Goal: Task Accomplishment & Management: Complete application form

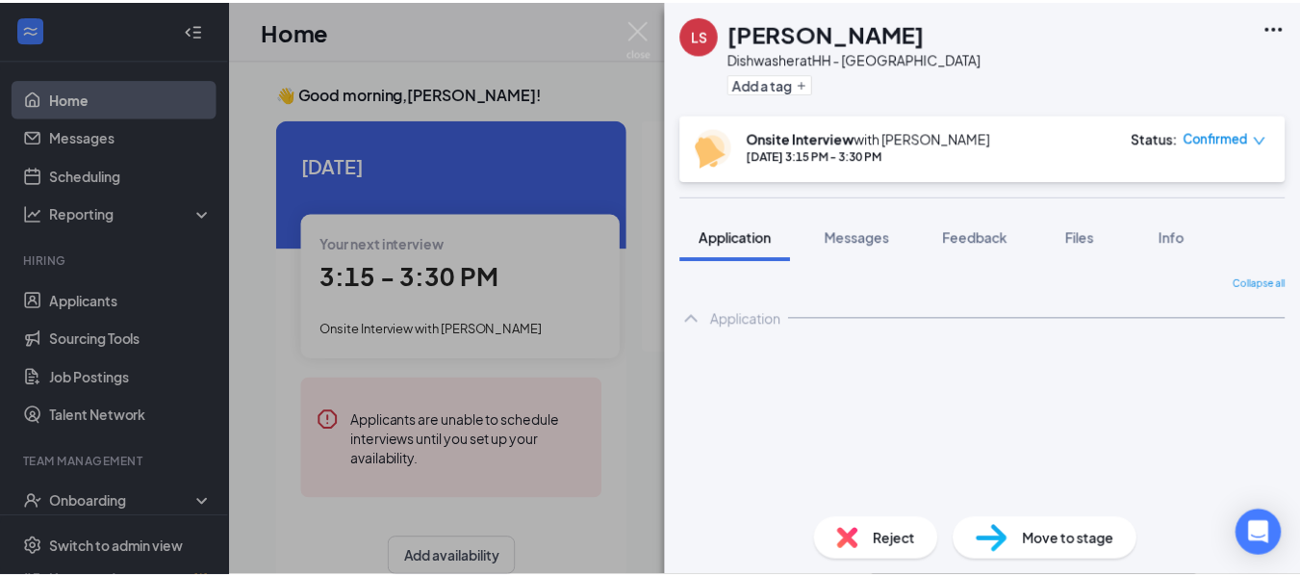
scroll to position [40, 0]
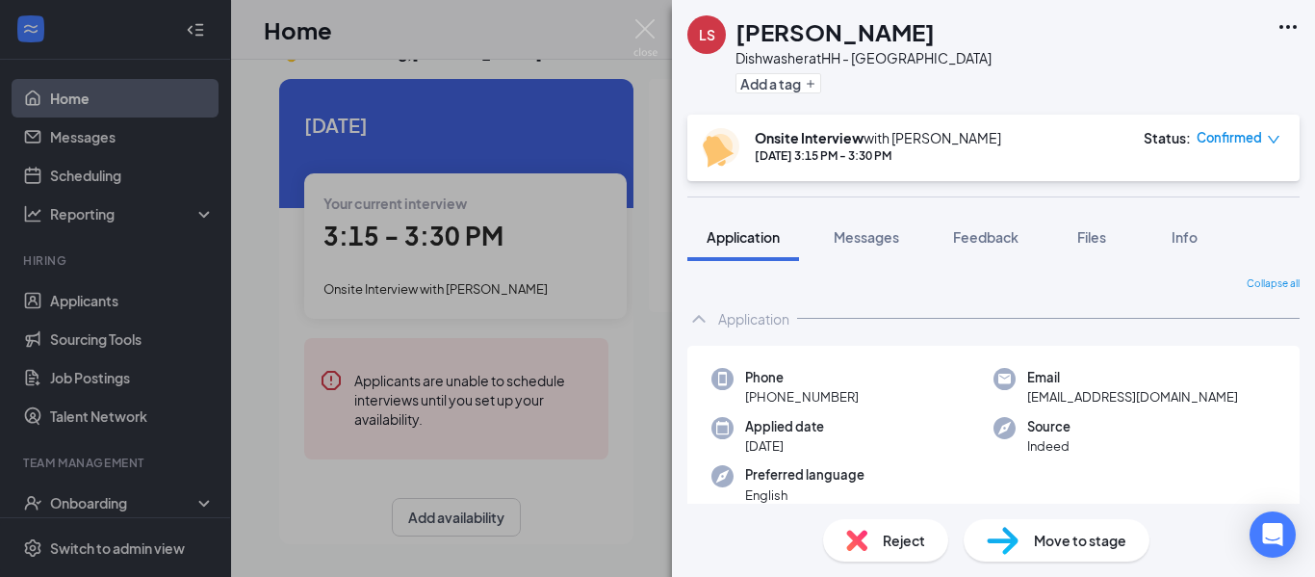
click at [635, 18] on div "LS Lavadous [PERSON_NAME] Dishwasher at [GEOGRAPHIC_DATA] Add a tag Onsite Inte…" at bounding box center [657, 288] width 1315 height 577
click at [654, 12] on div "Home JL" at bounding box center [773, 30] width 1084 height 60
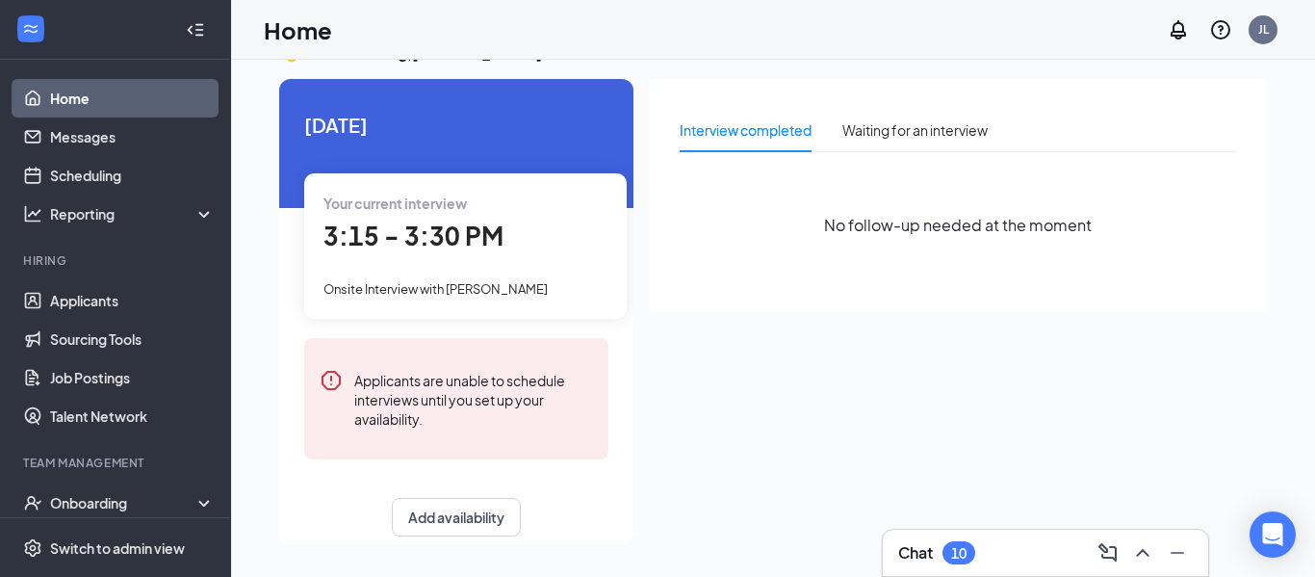
click at [652, 23] on div "Home JL" at bounding box center [773, 30] width 1084 height 60
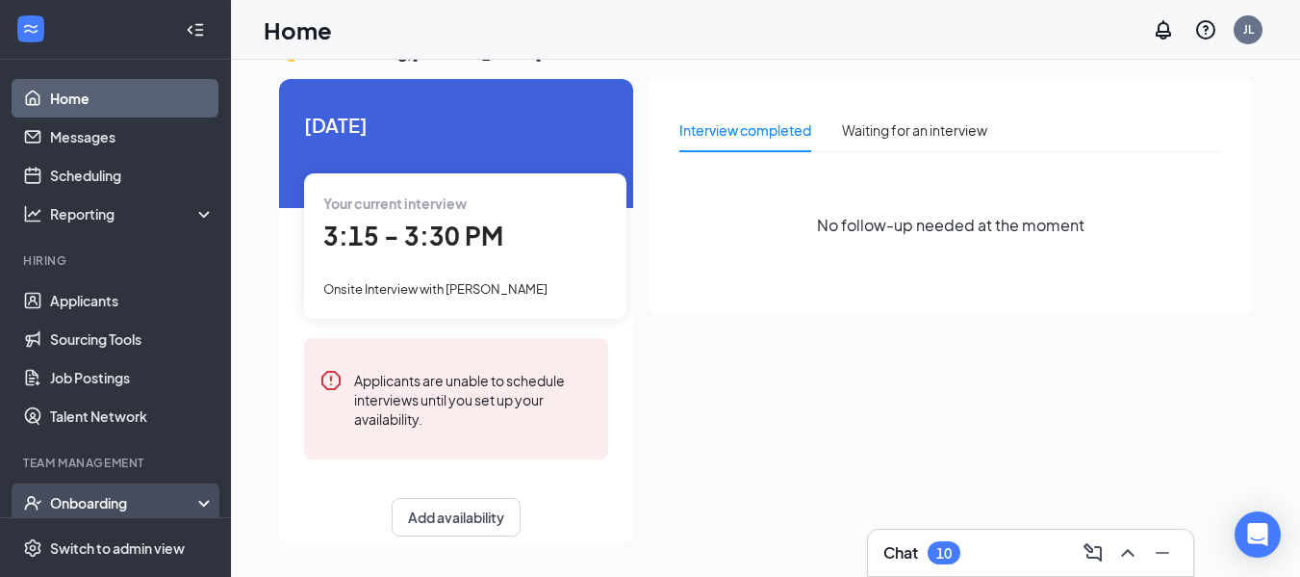
click at [113, 489] on div "Onboarding" at bounding box center [115, 502] width 231 height 39
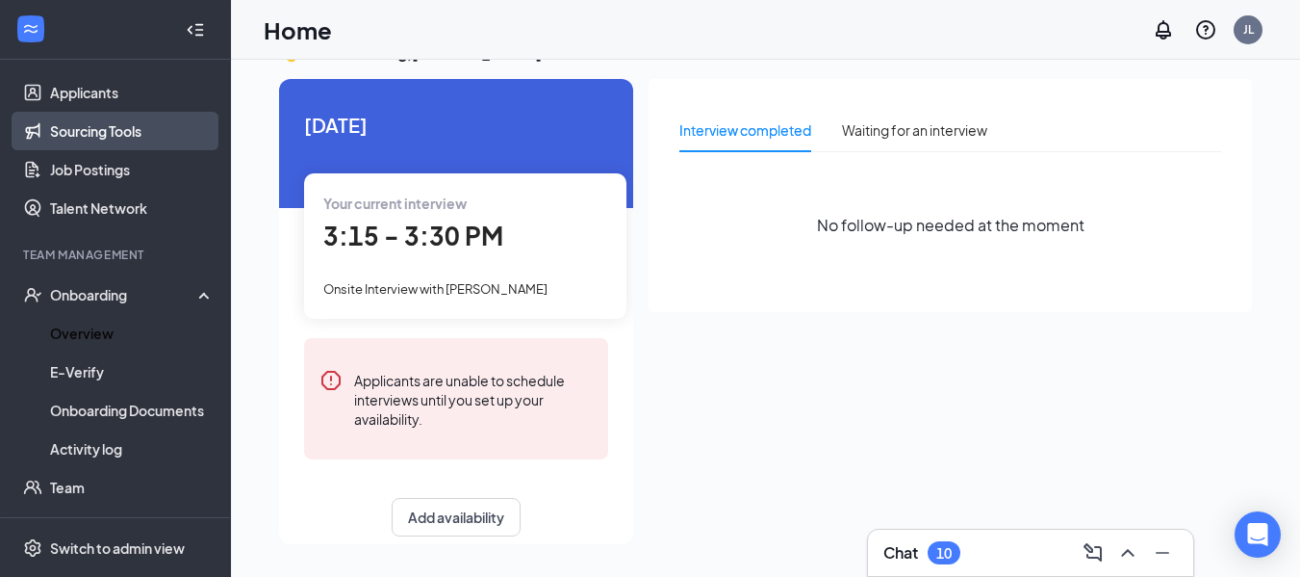
scroll to position [209, 0]
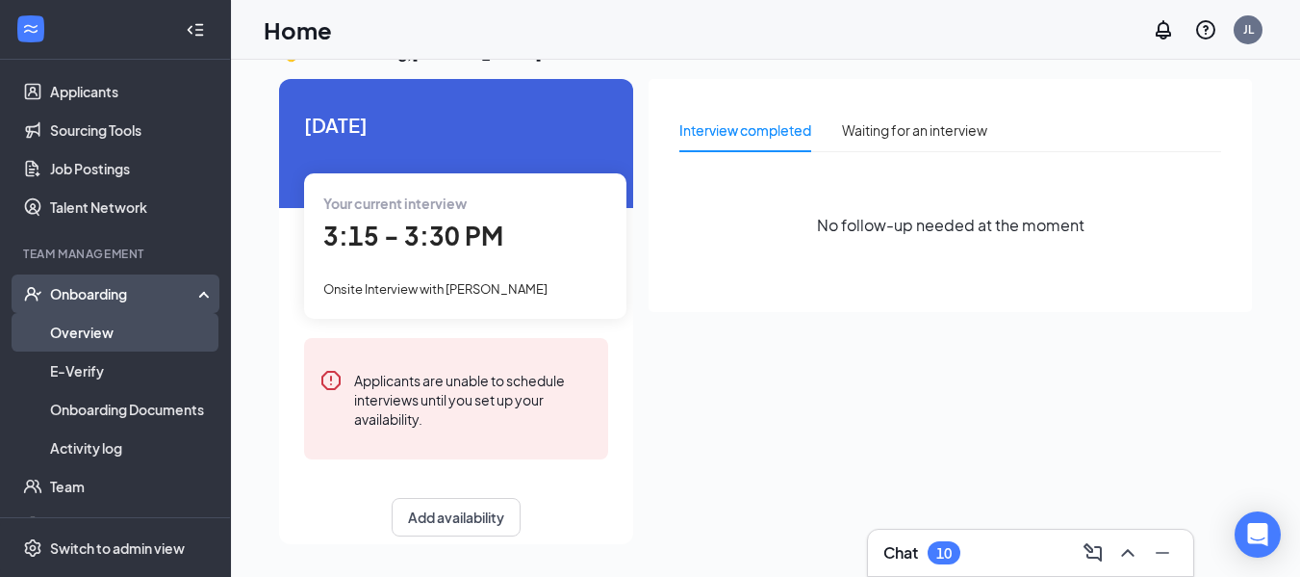
click at [168, 329] on link "Overview" at bounding box center [132, 332] width 165 height 39
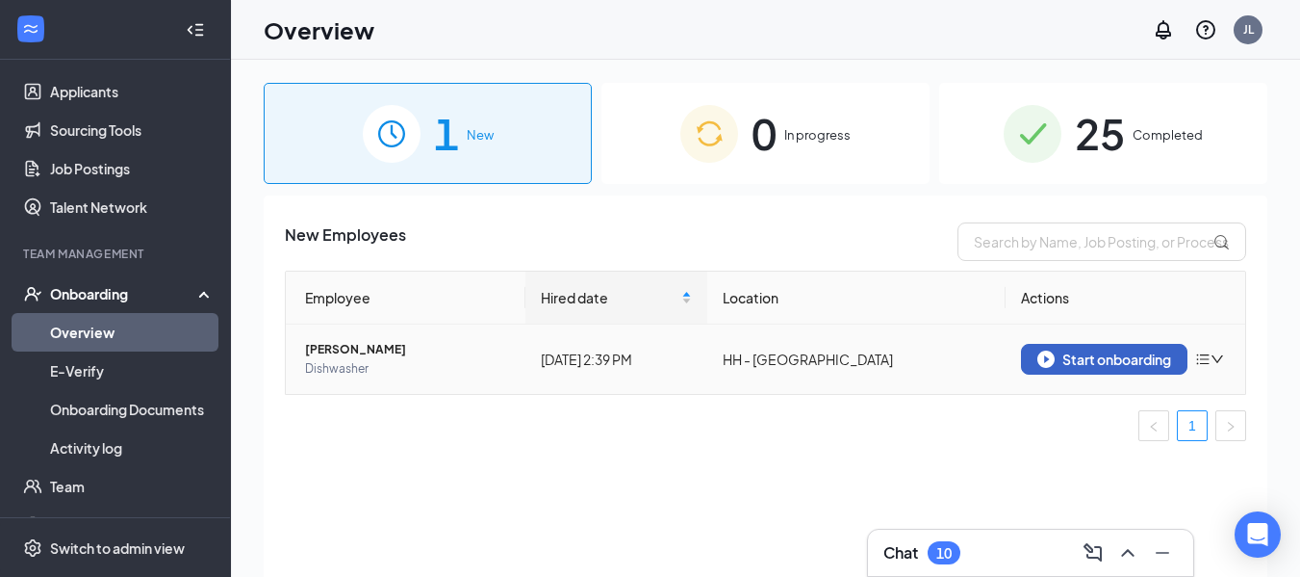
click at [1113, 356] on div "Start onboarding" at bounding box center [1105, 358] width 134 height 17
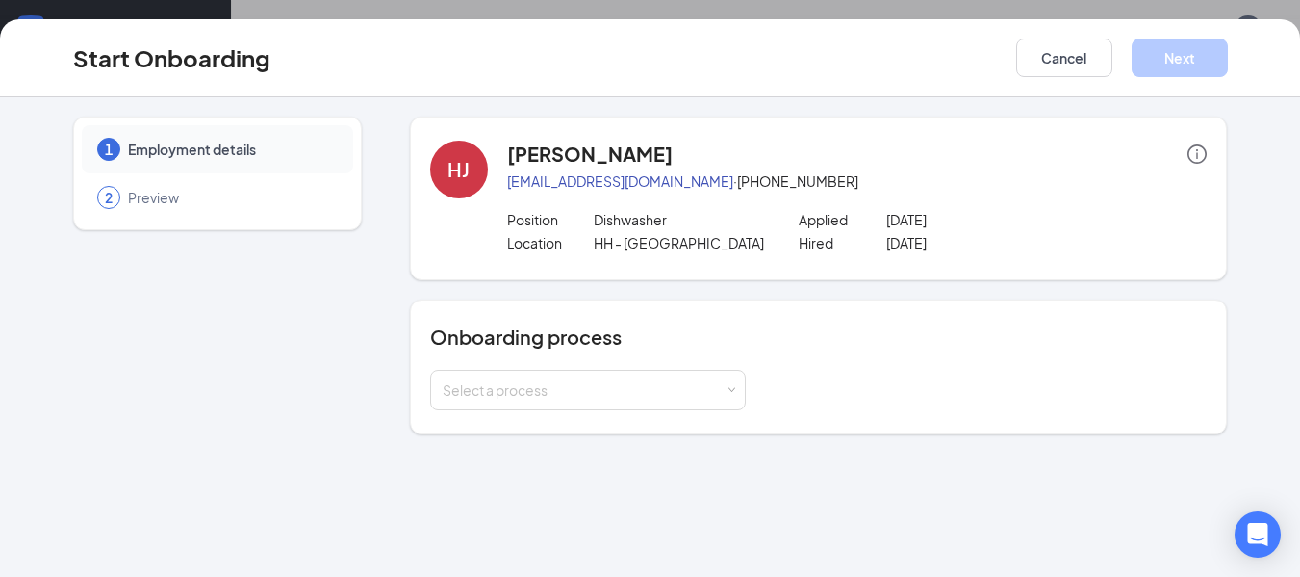
scroll to position [87, 0]
click at [691, 406] on div "Select a process" at bounding box center [588, 390] width 291 height 39
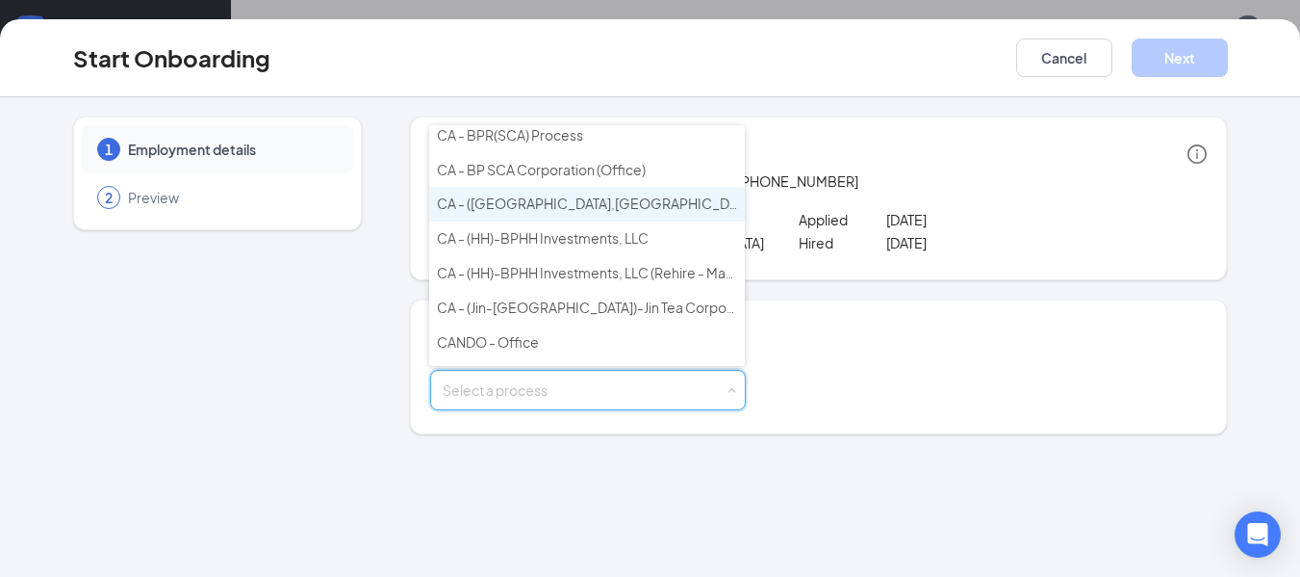
scroll to position [82, 0]
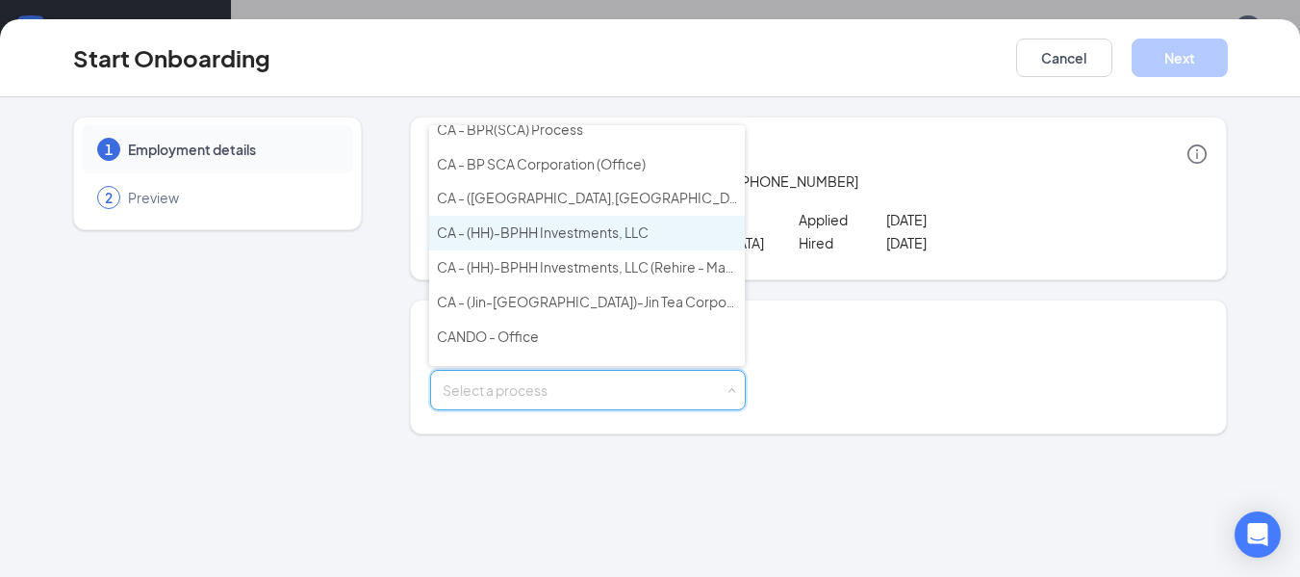
click at [643, 230] on span "CA - (HH)-BPHH Investments, LLC" at bounding box center [543, 231] width 212 height 17
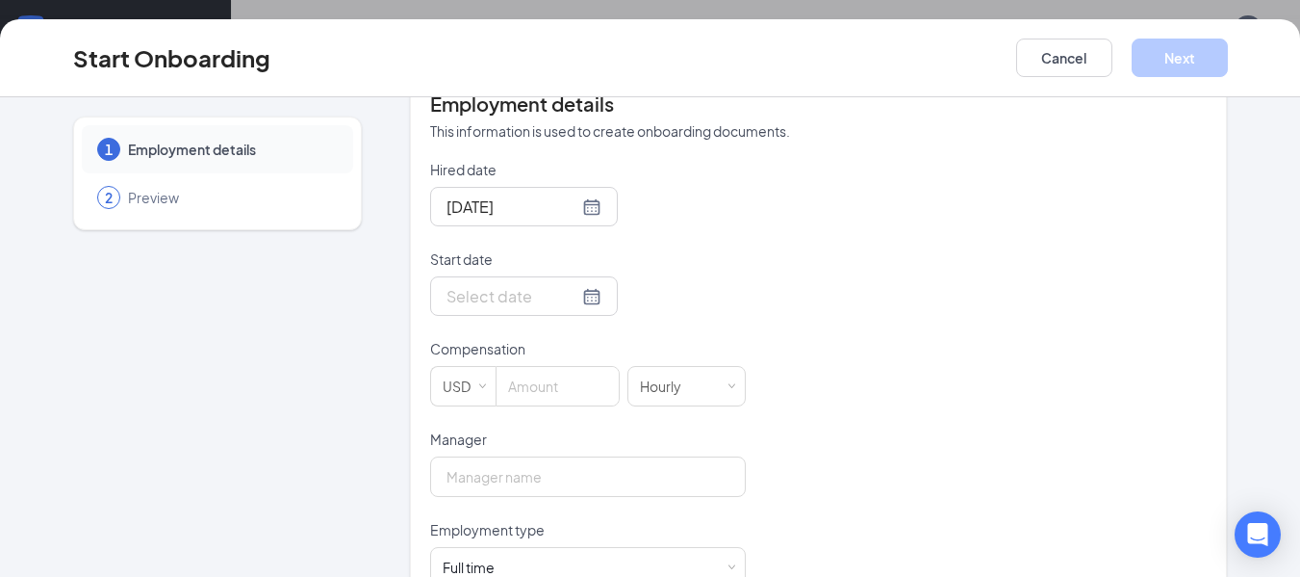
scroll to position [388, 0]
click at [567, 300] on div at bounding box center [524, 295] width 155 height 24
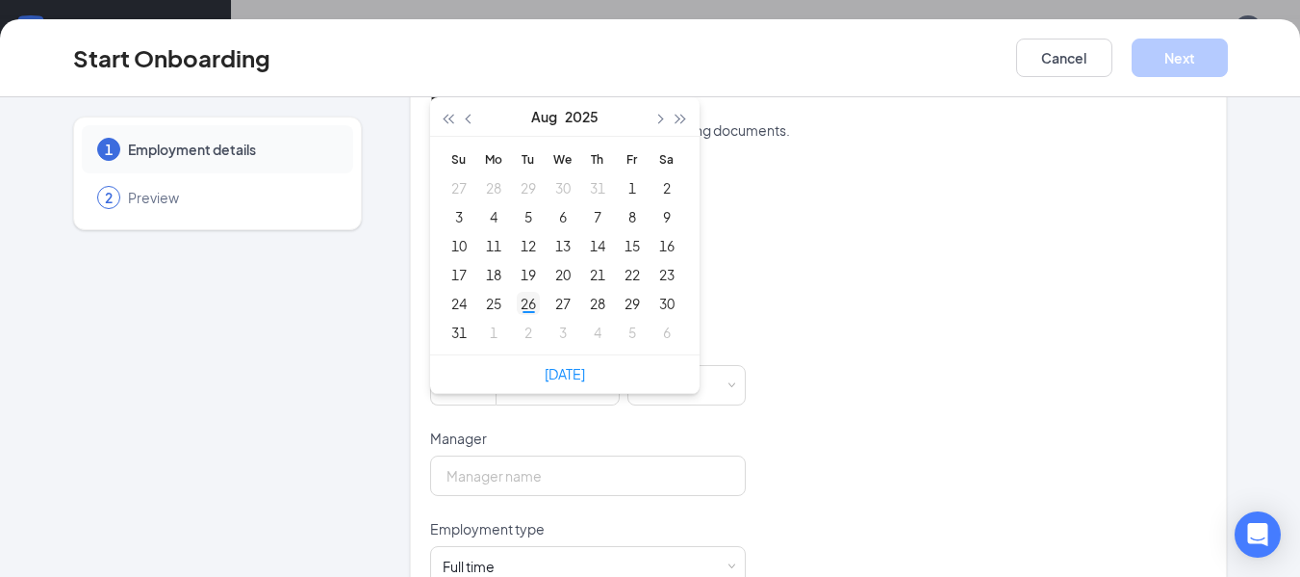
type input "[DATE]"
click at [517, 309] on div "26" at bounding box center [528, 303] width 23 height 23
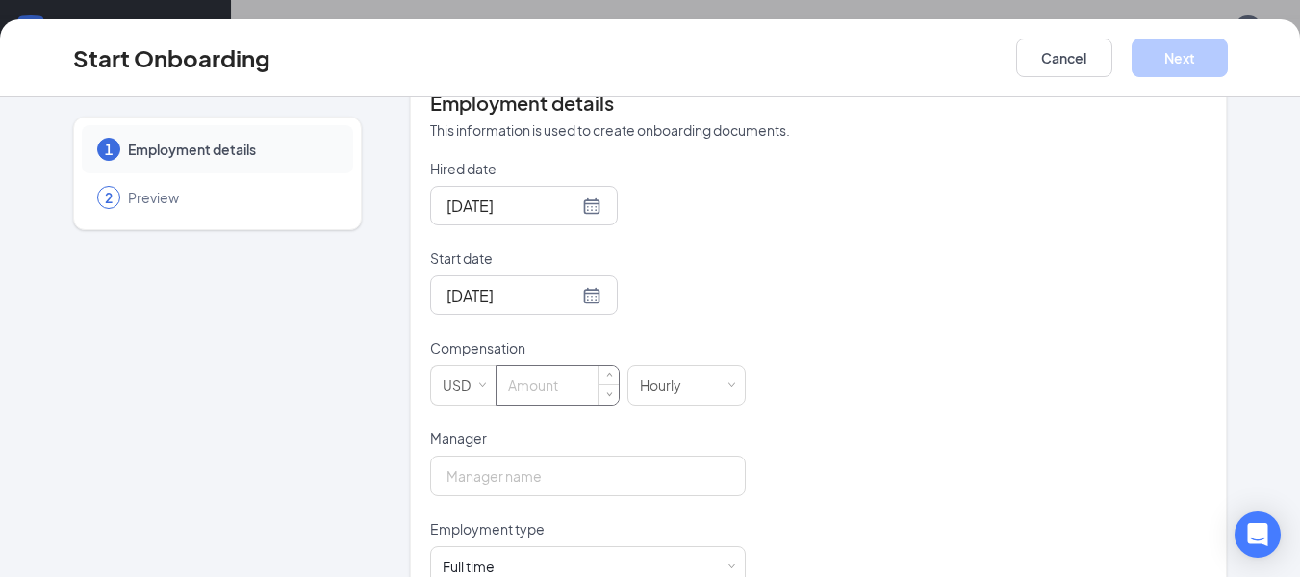
click at [548, 382] on input at bounding box center [558, 385] width 122 height 39
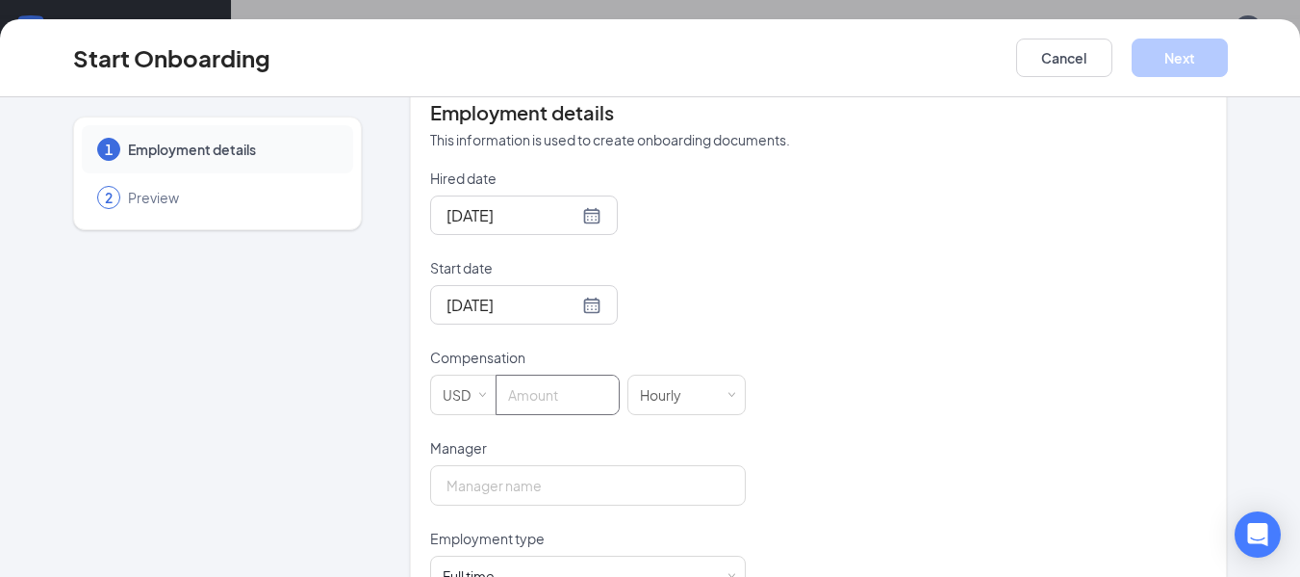
scroll to position [371, 0]
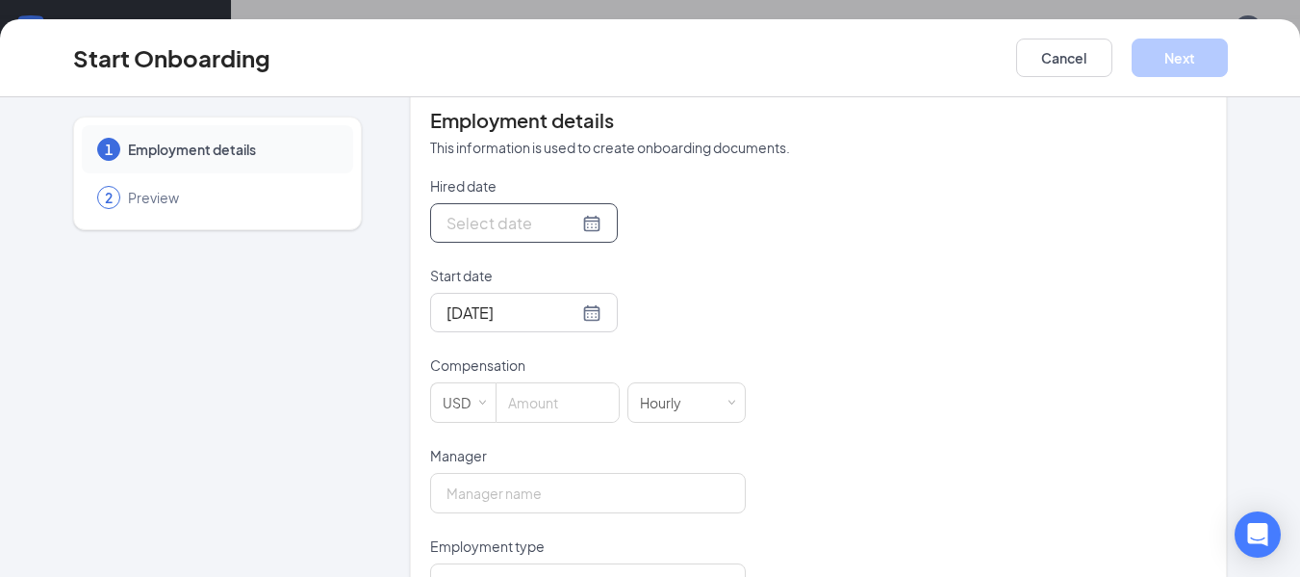
click at [570, 229] on div at bounding box center [524, 223] width 155 height 24
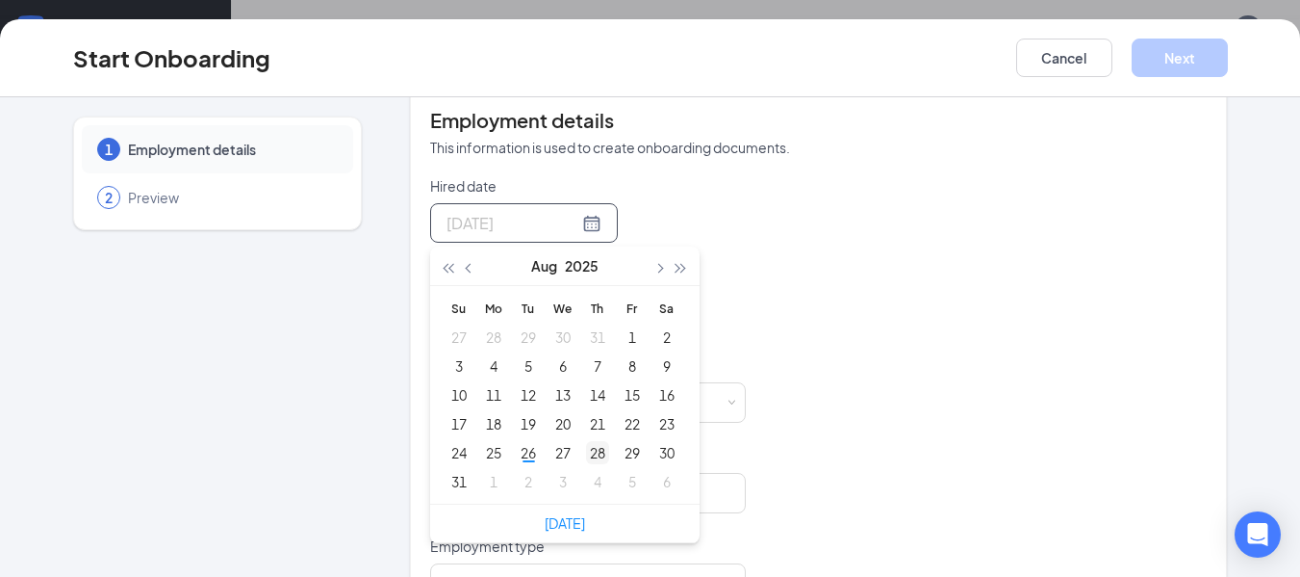
type input "[DATE]"
click at [589, 452] on div "28" at bounding box center [597, 452] width 23 height 23
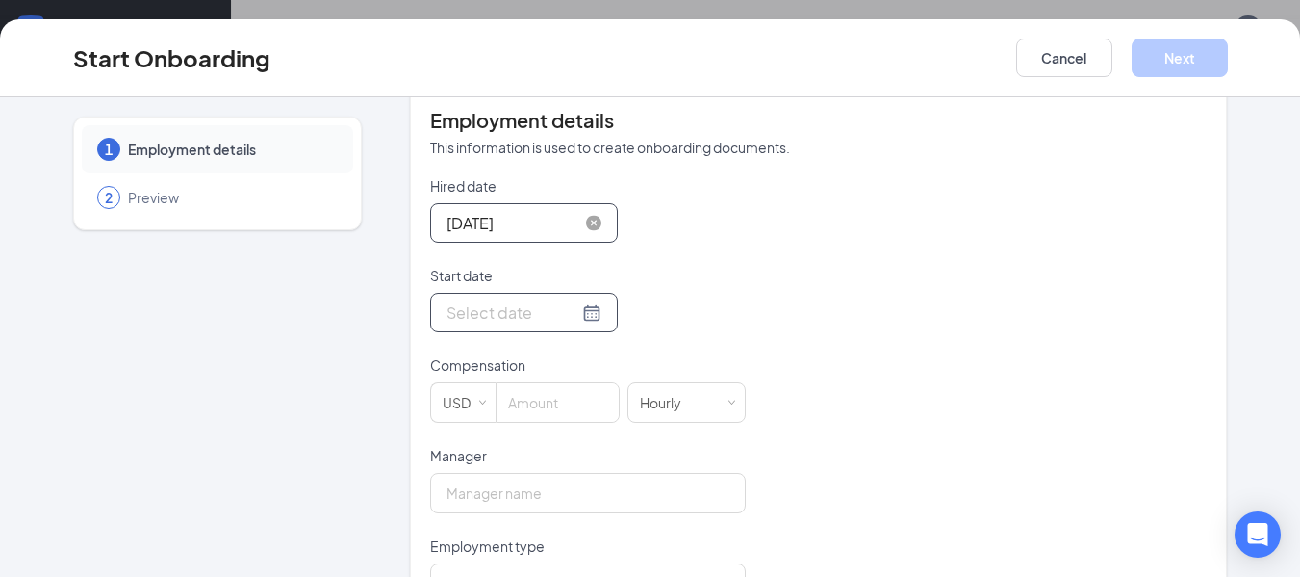
click at [562, 315] on div at bounding box center [524, 312] width 155 height 24
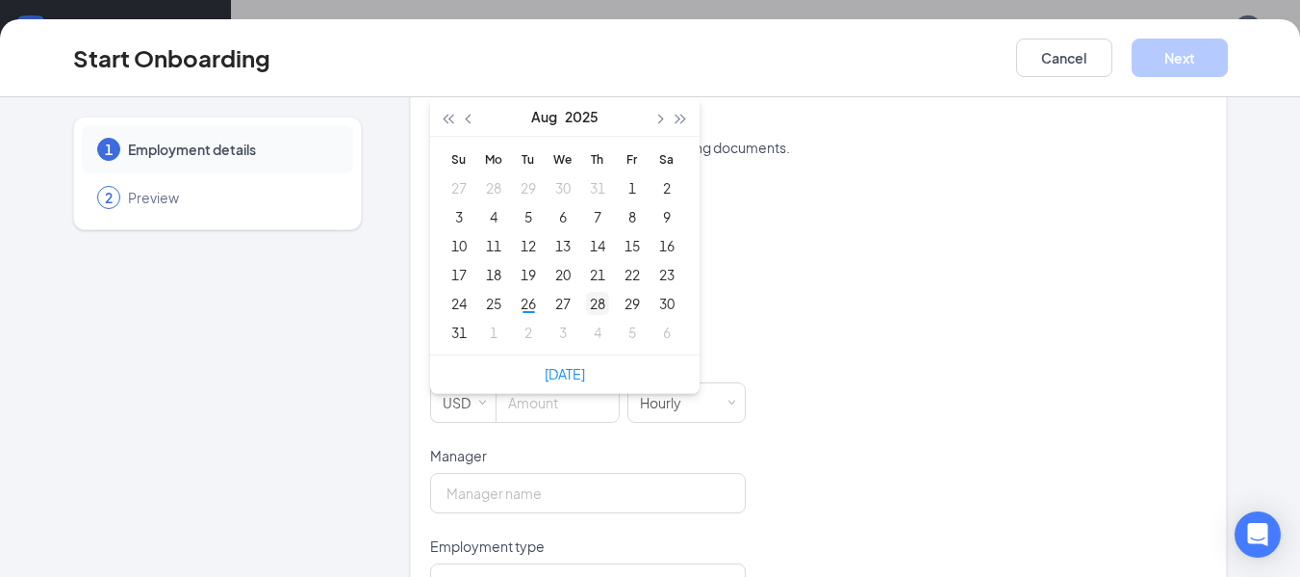
type input "[DATE]"
click at [592, 312] on div "28" at bounding box center [597, 303] width 23 height 23
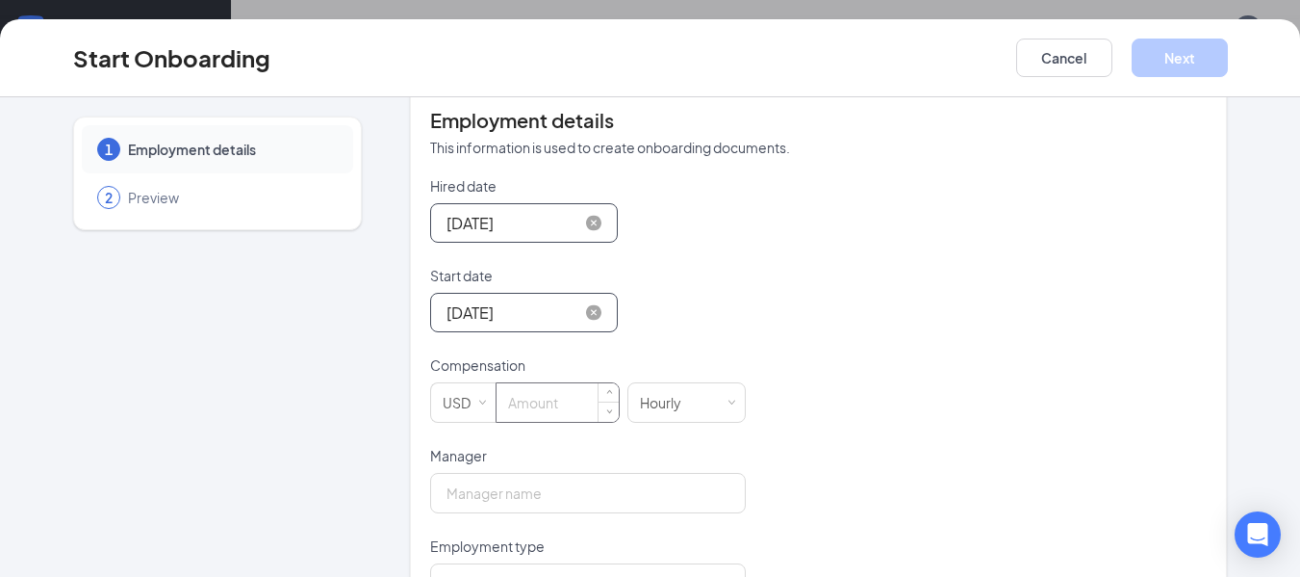
click at [553, 407] on input at bounding box center [558, 402] width 122 height 39
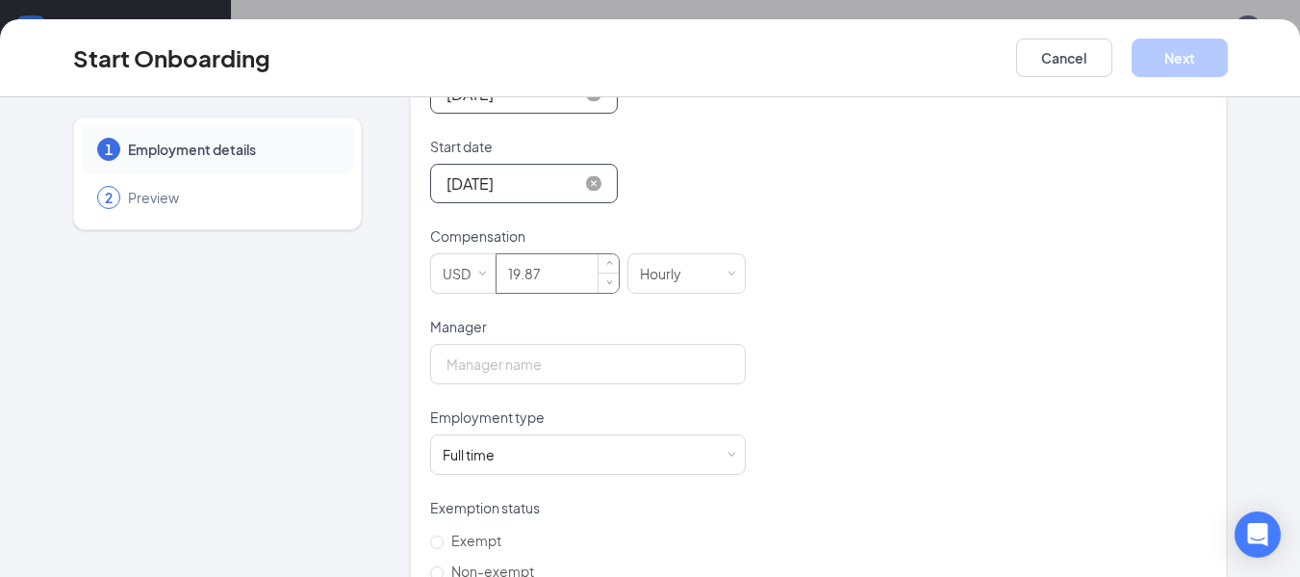
scroll to position [506, 0]
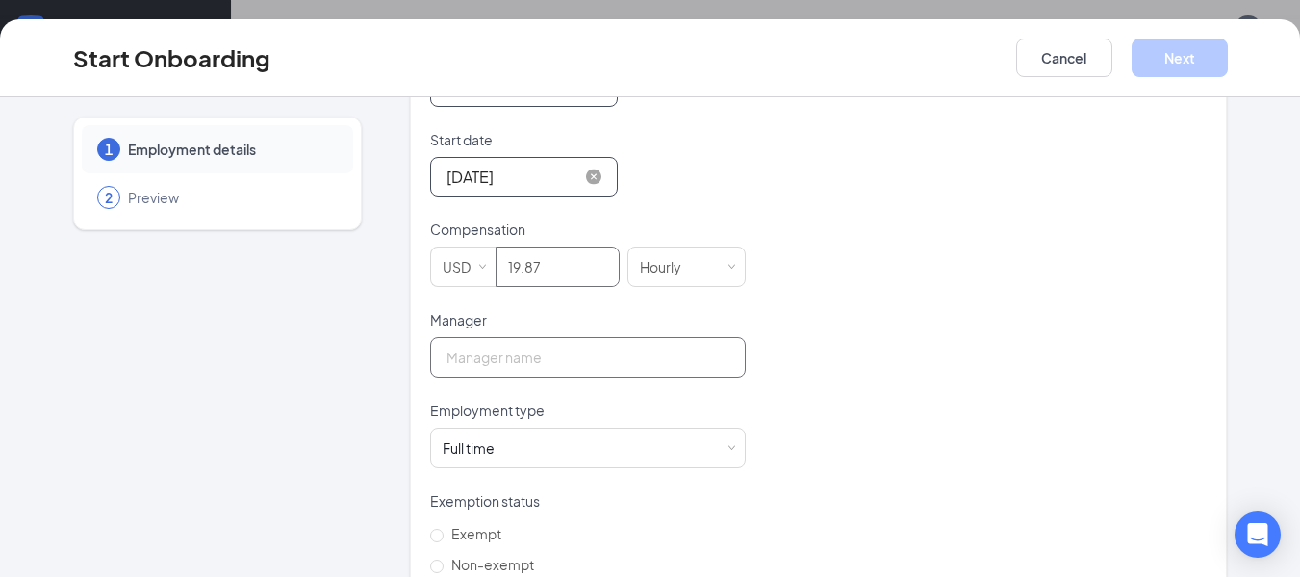
type input "19.87"
click at [566, 340] on input "Manager" at bounding box center [588, 357] width 316 height 40
type input "[PERSON_NAME]"
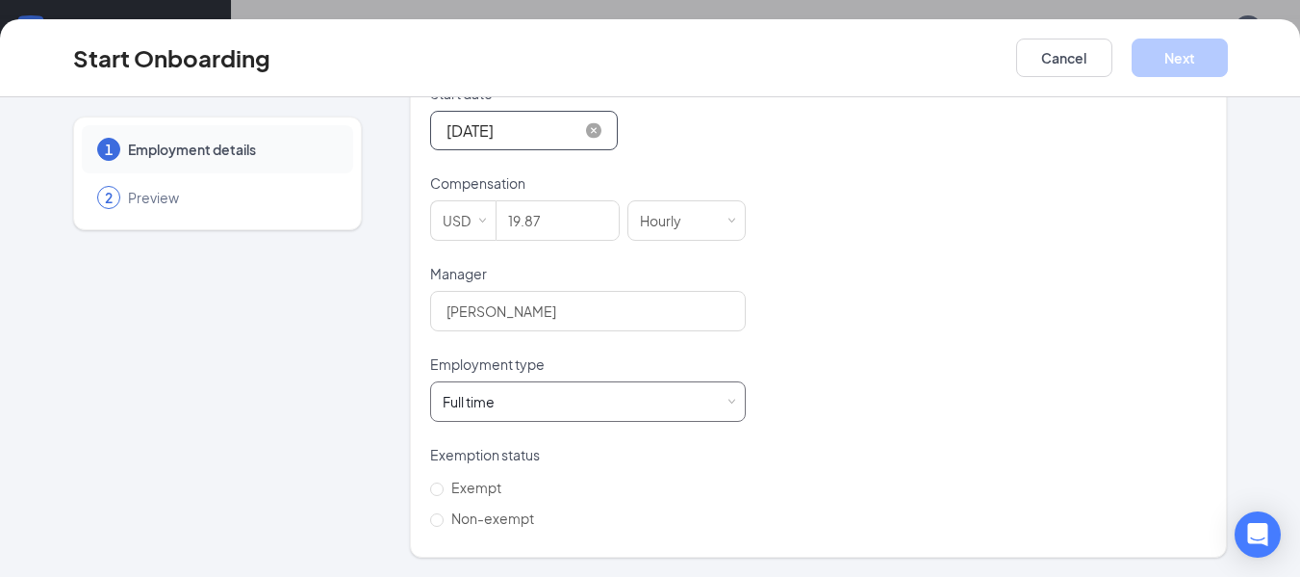
click at [572, 389] on div "Full time Works 30+ hours per week and is reasonably expected to work" at bounding box center [588, 401] width 291 height 39
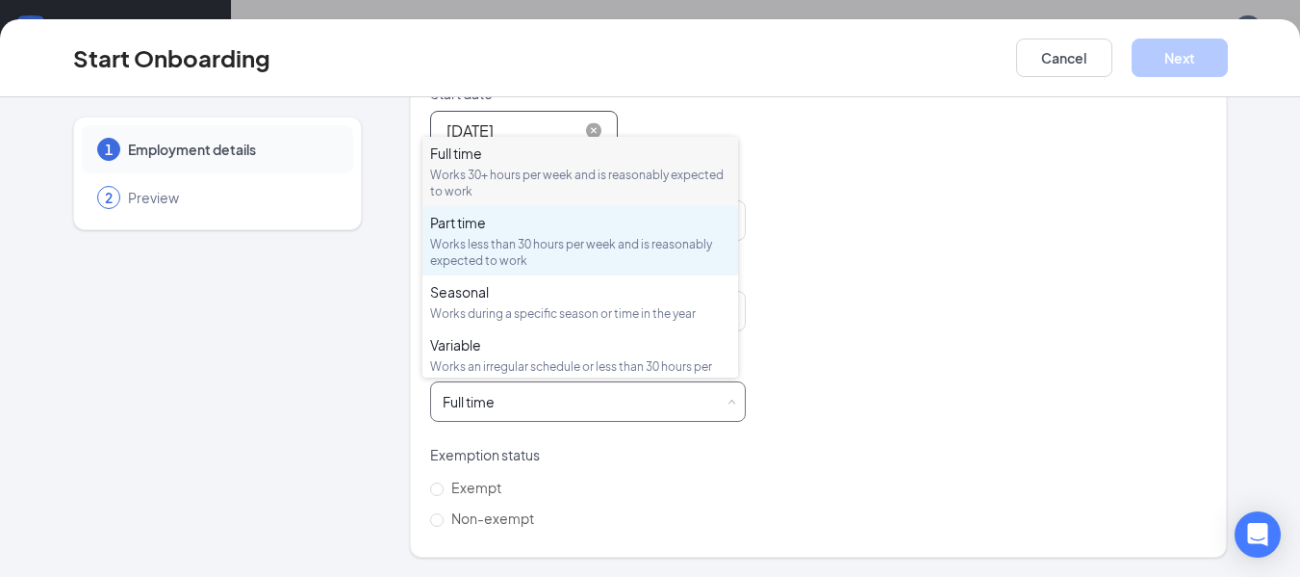
click at [552, 225] on div "Part time" at bounding box center [580, 222] width 300 height 19
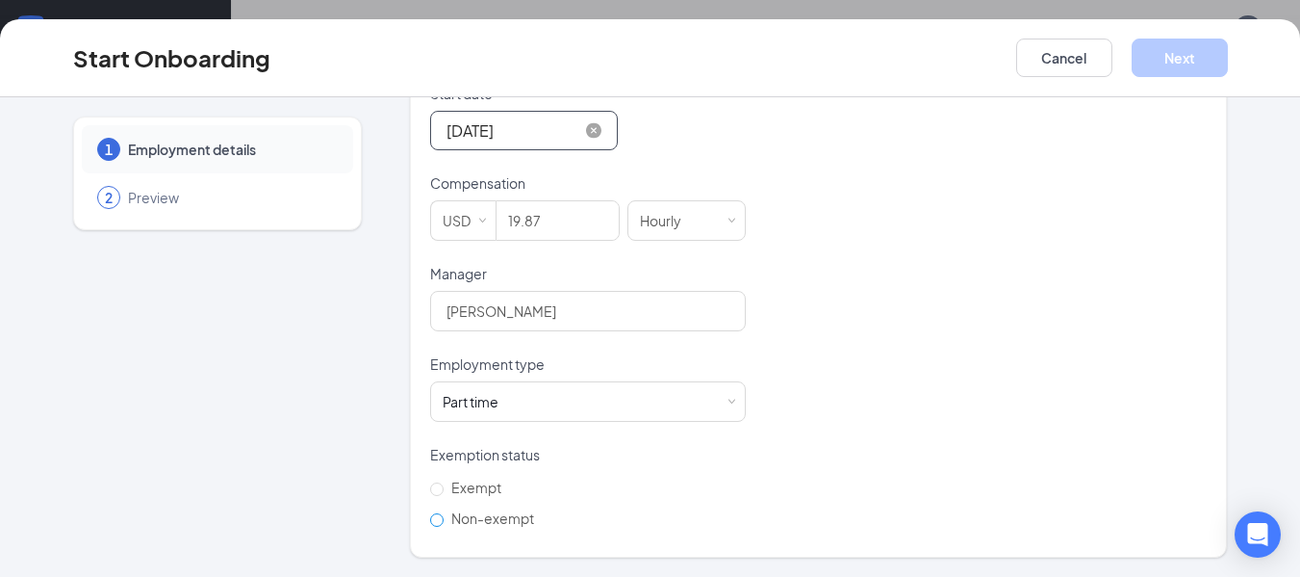
click at [466, 516] on span "Non-exempt" at bounding box center [493, 517] width 98 height 17
click at [444, 516] on input "Non-exempt" at bounding box center [436, 519] width 13 height 13
radio input "true"
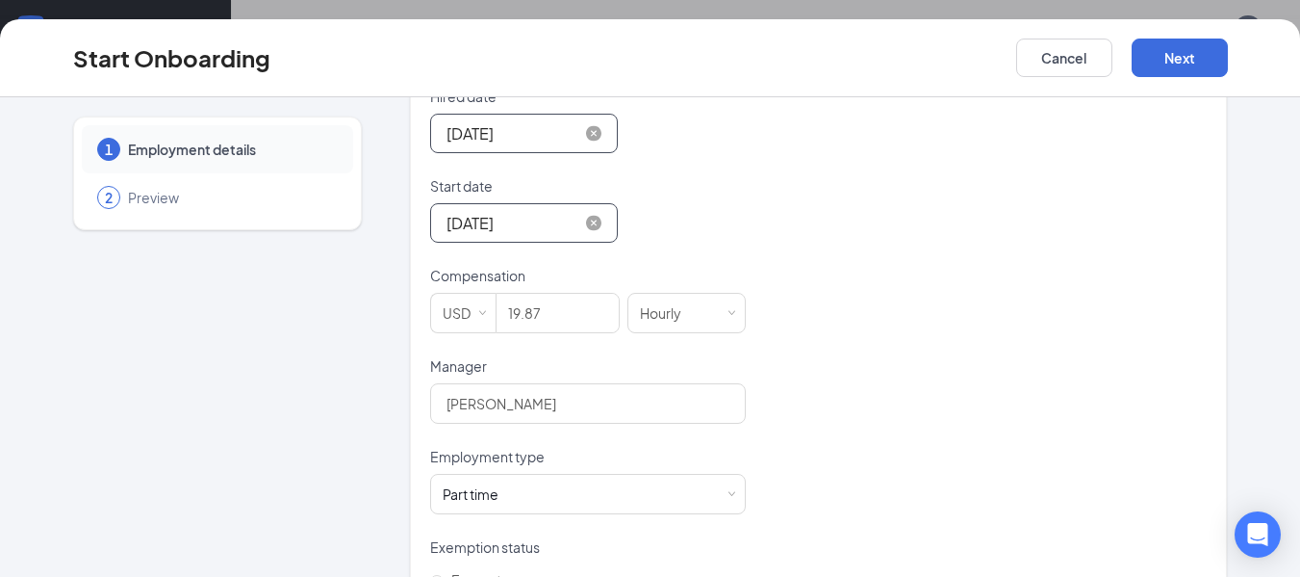
click at [844, 335] on div "Hired date [DATE] [DATE] Su Mo Tu We Th Fr Sa 27 28 29 30 31 1 2 3 4 5 6 7 8 9 …" at bounding box center [819, 356] width 778 height 539
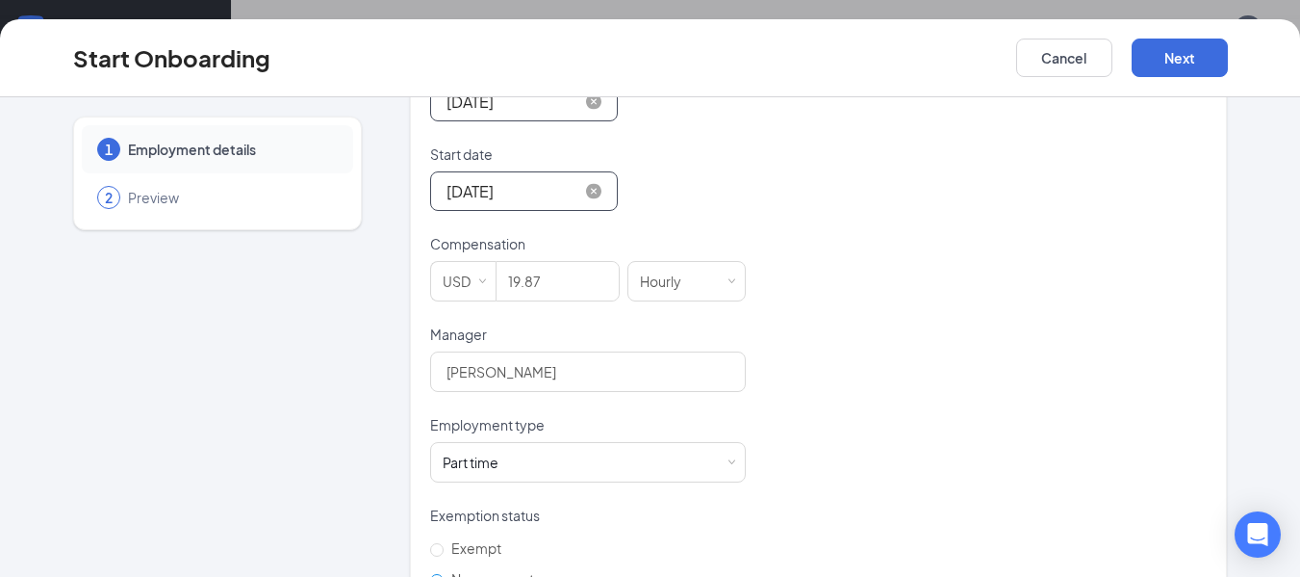
scroll to position [552, 0]
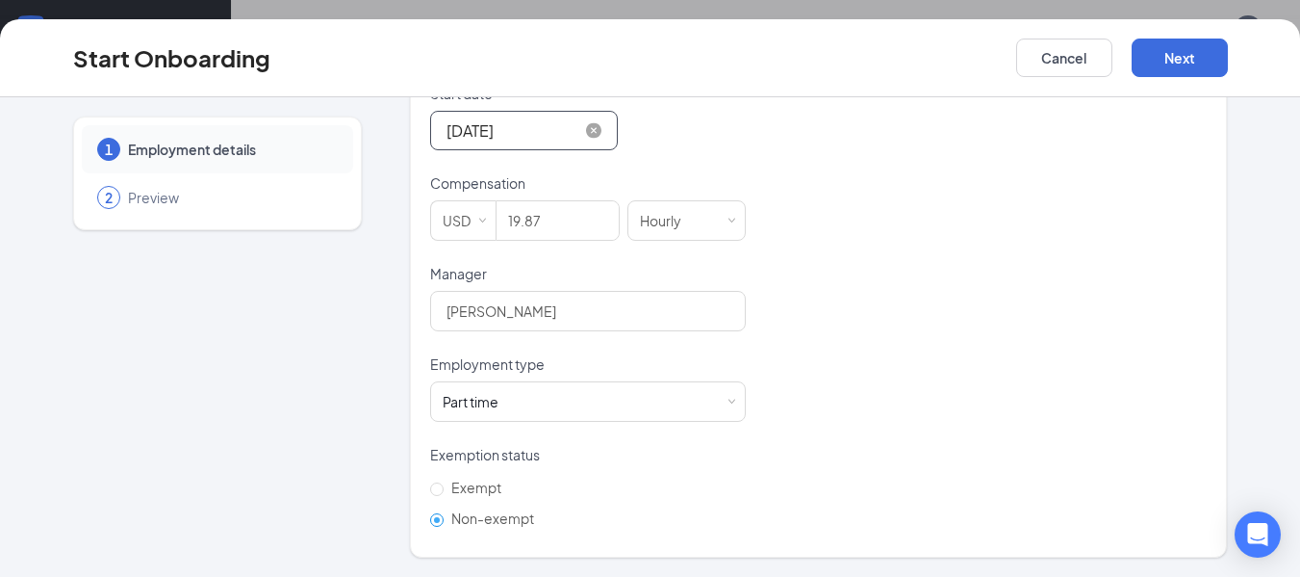
click at [844, 335] on div "Hired date [DATE] [DATE] Su Mo Tu We Th Fr Sa 27 28 29 30 31 1 2 3 4 5 6 7 8 9 …" at bounding box center [819, 263] width 778 height 539
click at [1182, 59] on button "Next" at bounding box center [1180, 58] width 96 height 39
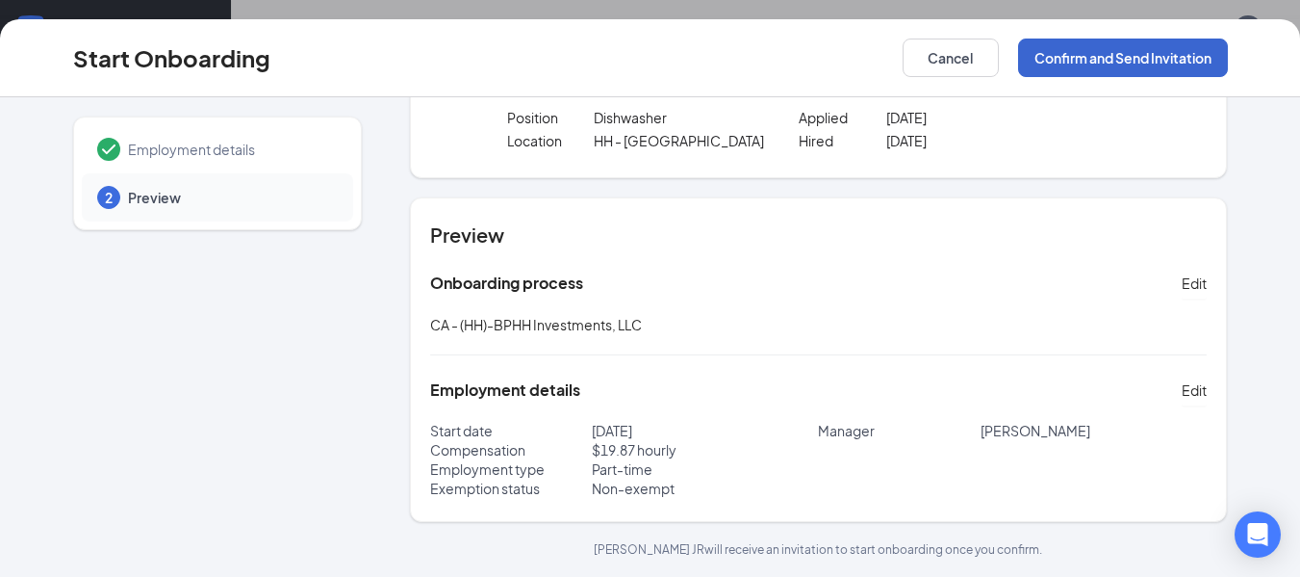
scroll to position [102, 0]
click at [1152, 62] on button "Confirm and Send Invitation" at bounding box center [1123, 58] width 210 height 39
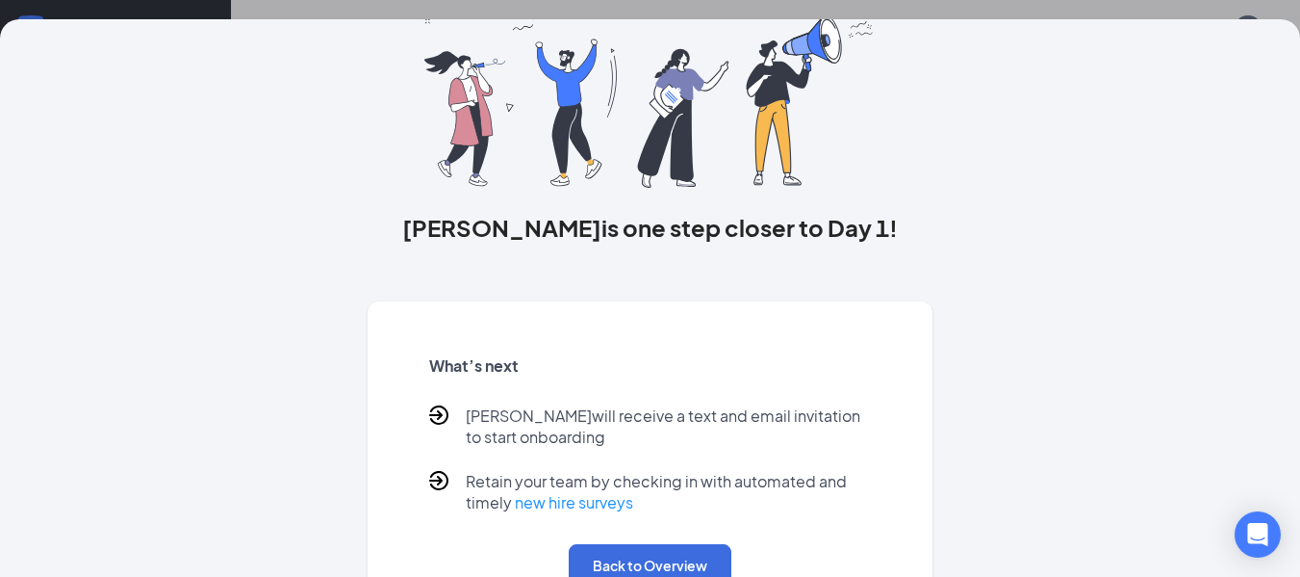
scroll to position [188, 0]
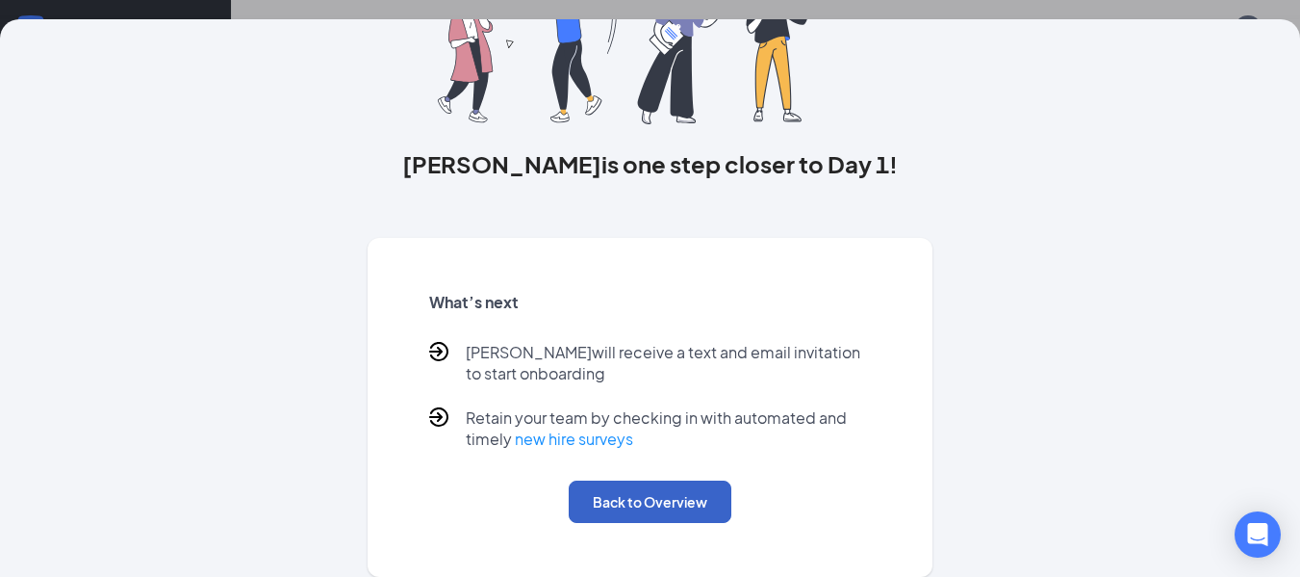
click at [680, 498] on button "Back to Overview" at bounding box center [650, 501] width 163 height 42
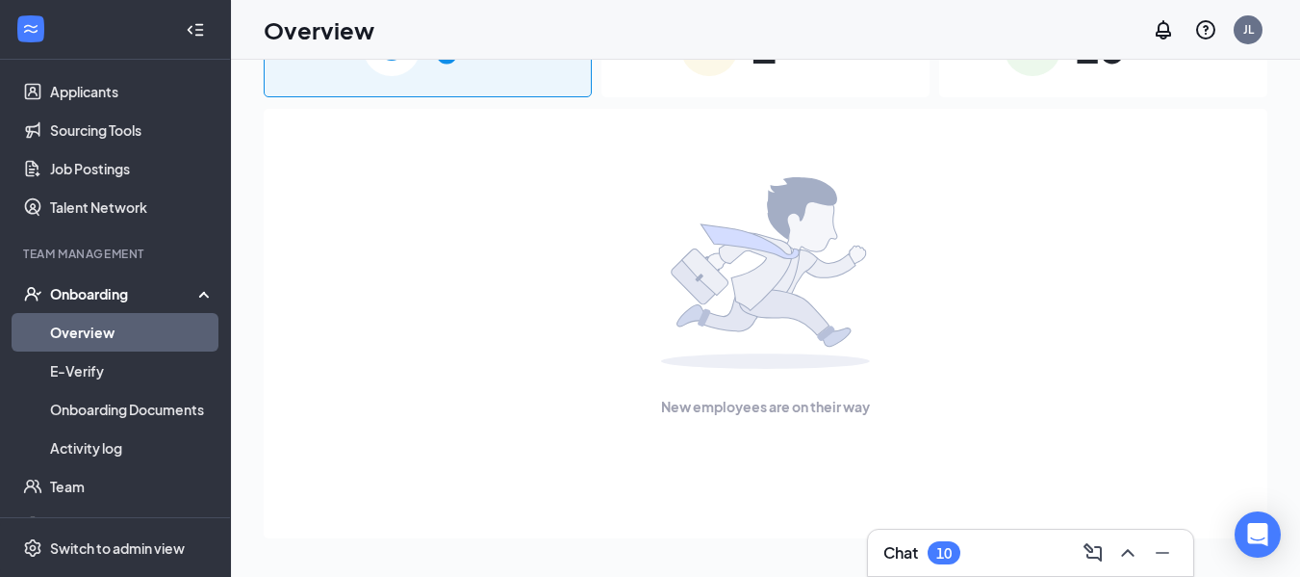
scroll to position [0, 0]
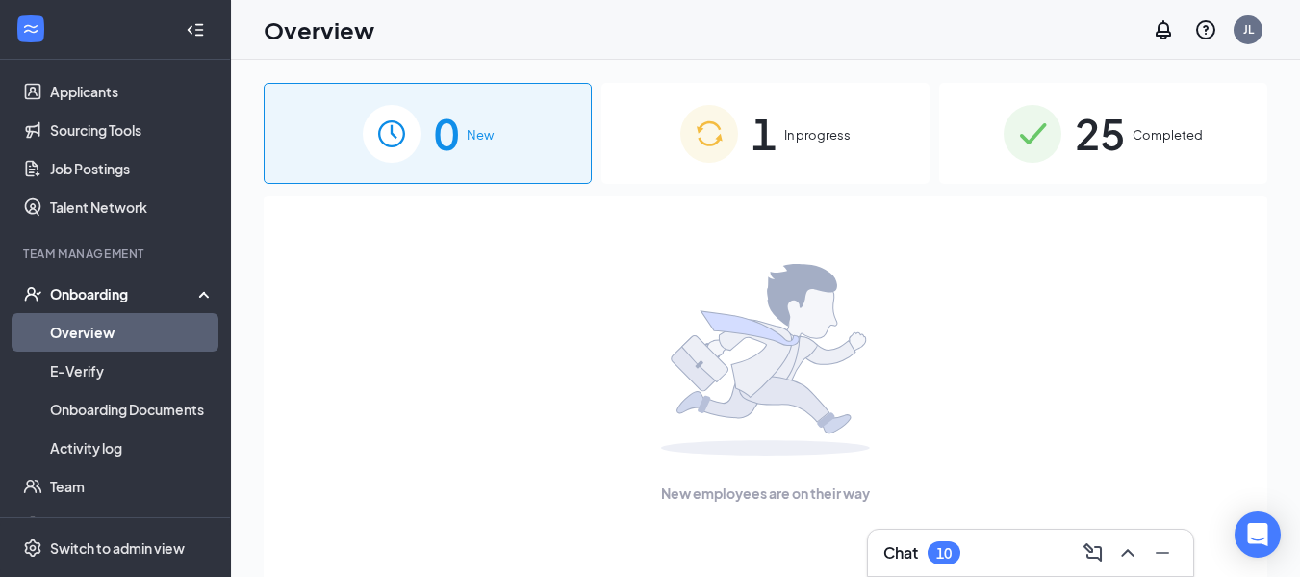
click at [842, 158] on div "1 In progress" at bounding box center [766, 133] width 328 height 101
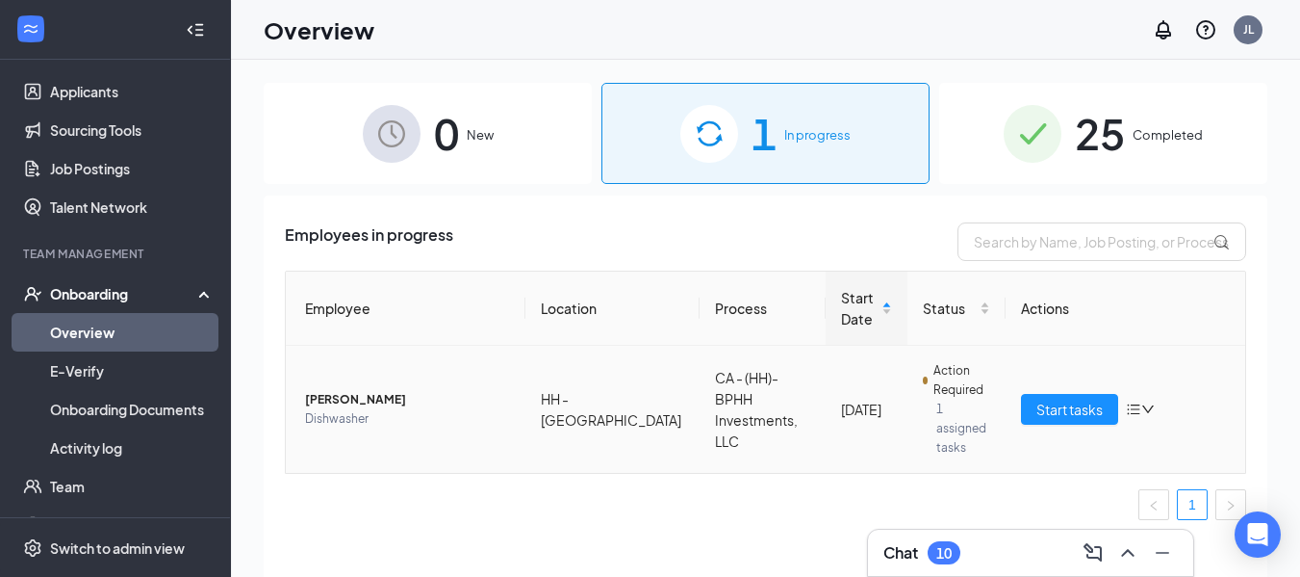
click at [414, 409] on span "Dishwasher" at bounding box center [407, 418] width 205 height 19
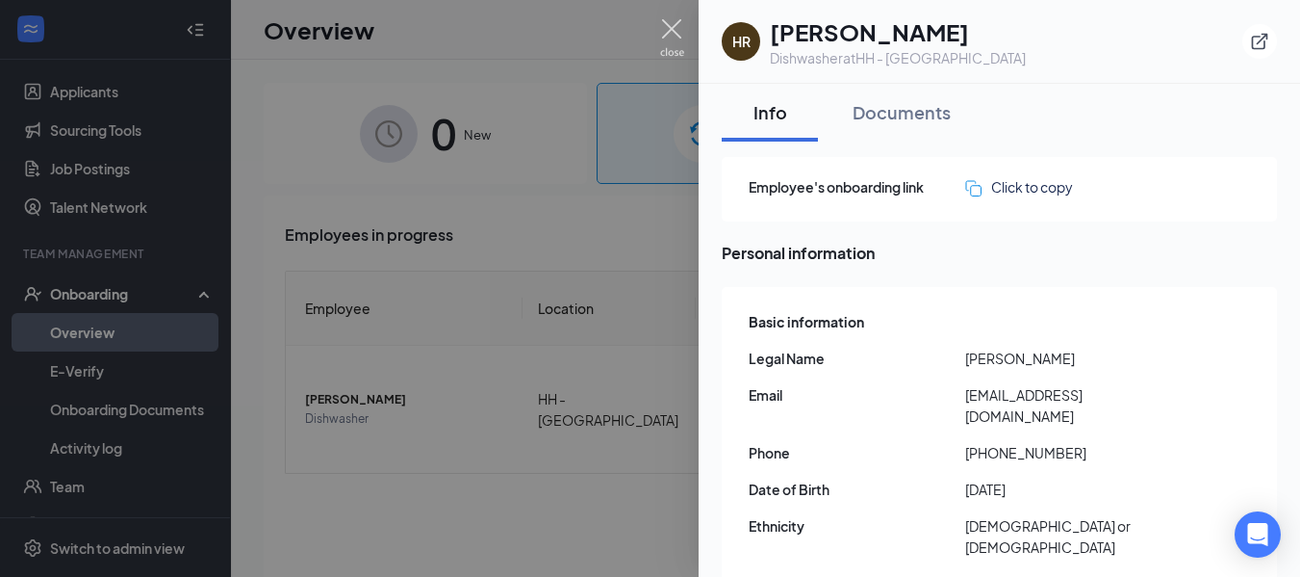
click at [676, 45] on img at bounding box center [672, 38] width 24 height 38
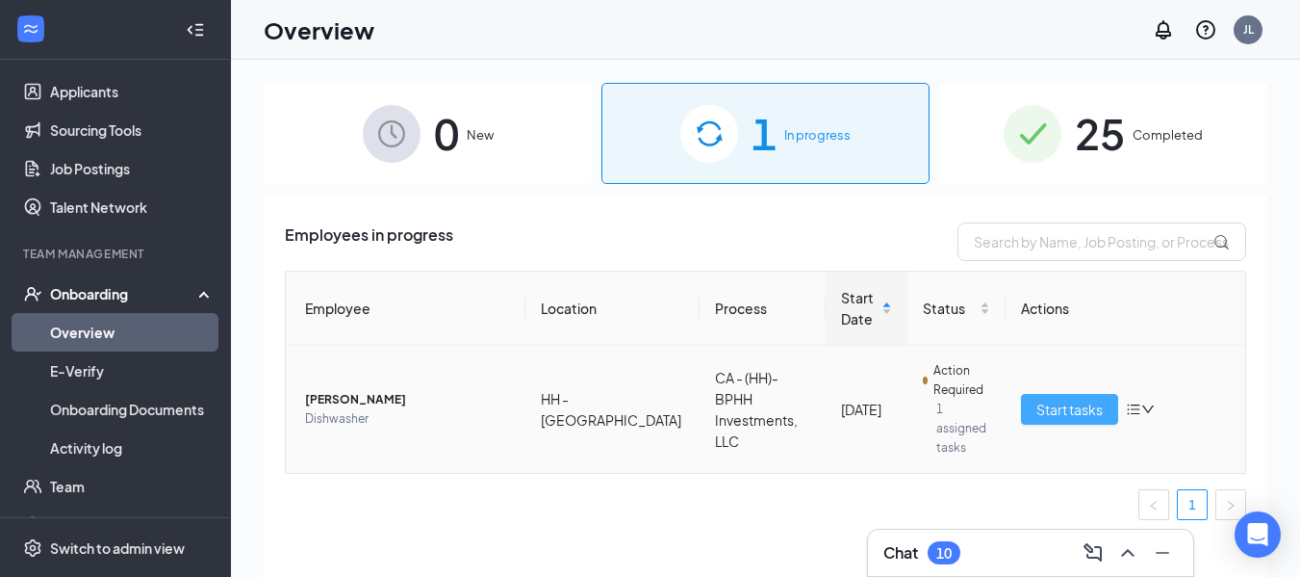
click at [1089, 404] on span "Start tasks" at bounding box center [1070, 408] width 66 height 21
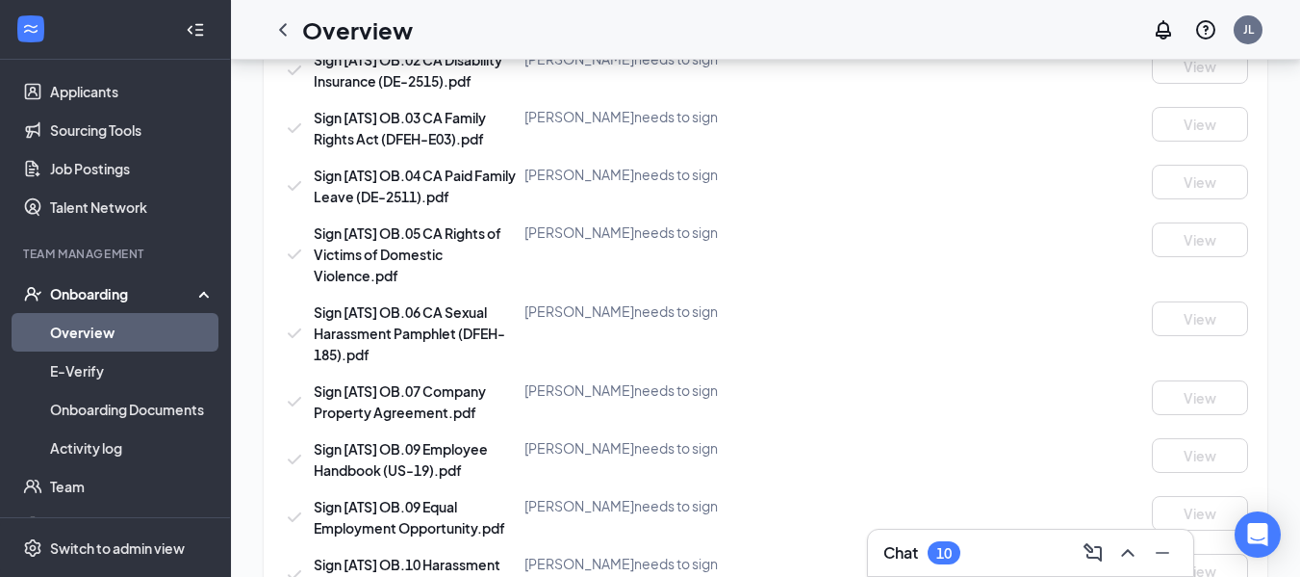
scroll to position [1461, 0]
